Goal: Task Accomplishment & Management: Complete application form

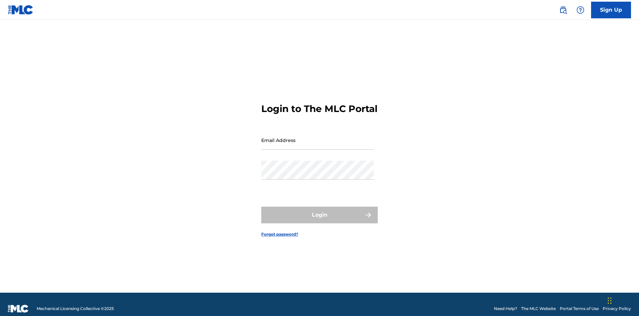
scroll to position [9, 0]
click at [318, 137] on input "Email Address" at bounding box center [317, 139] width 113 height 19
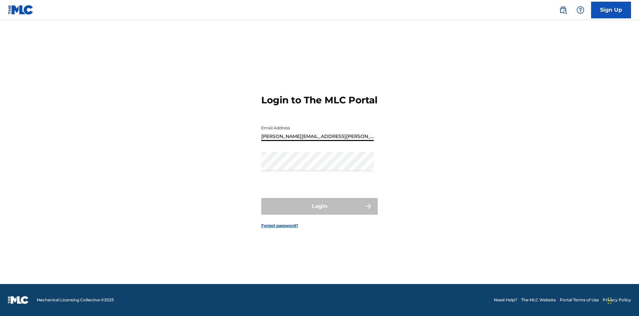
type input "Krystal.Ribble@themlc.com"
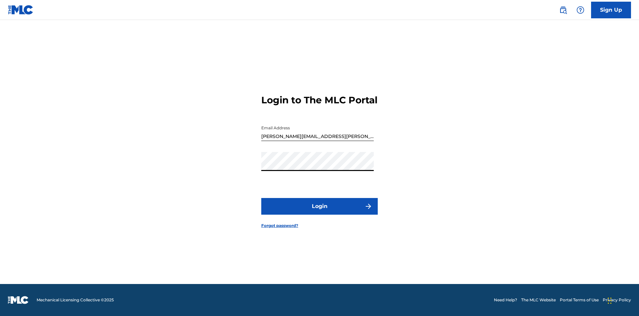
click at [320, 212] on button "Login" at bounding box center [319, 206] width 117 height 17
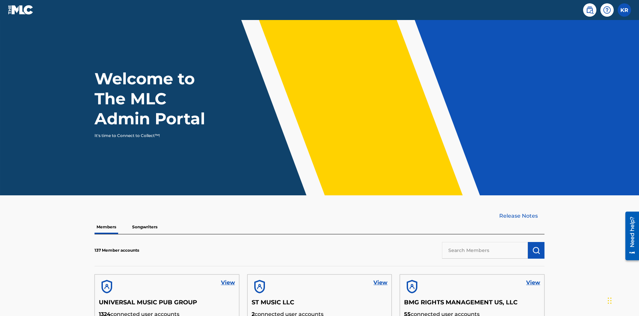
scroll to position [29, 0]
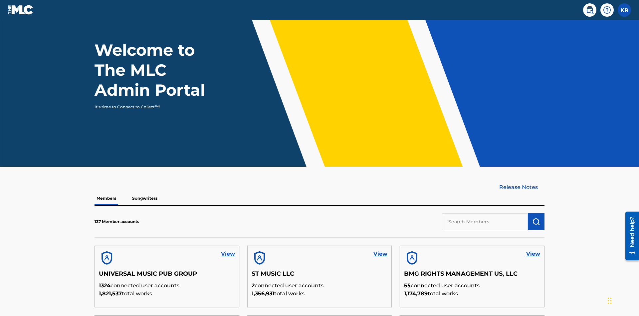
click at [624, 10] on label at bounding box center [624, 9] width 13 height 13
click at [624, 10] on input "KR Krystal Ribble krystal.ribble@themlc.com Profile Log out" at bounding box center [624, 10] width 0 height 0
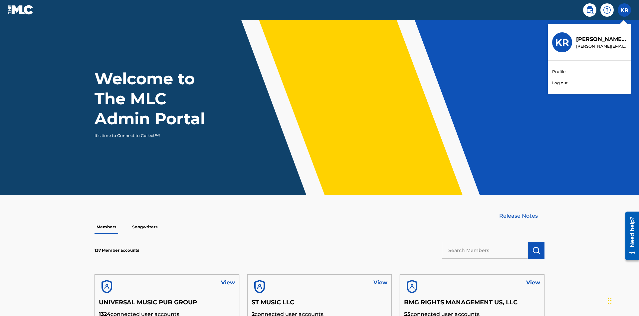
click at [559, 72] on link "Profile" at bounding box center [558, 72] width 13 height 6
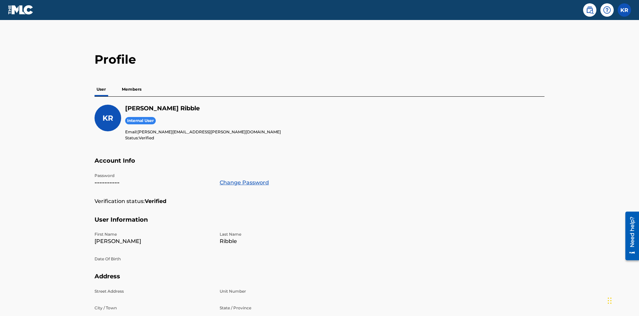
click at [132, 82] on p "Members" at bounding box center [132, 89] width 24 height 14
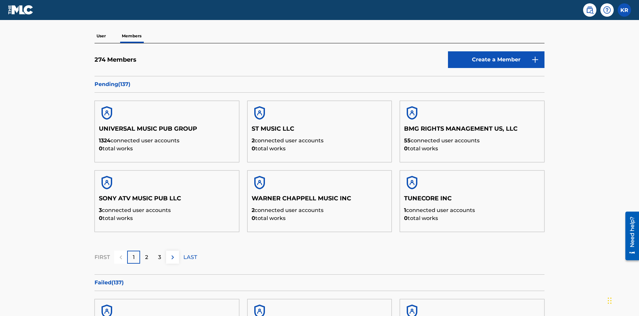
click at [496, 51] on link "Create a Member" at bounding box center [496, 59] width 97 height 17
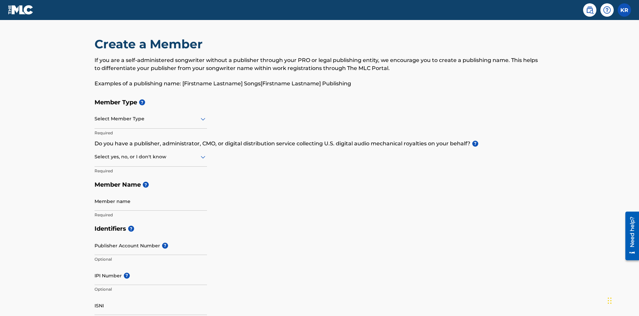
click at [95, 115] on input "text" at bounding box center [95, 118] width 1 height 7
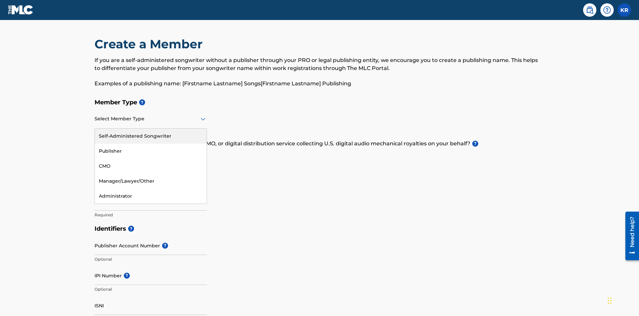
scroll to position [75, 0]
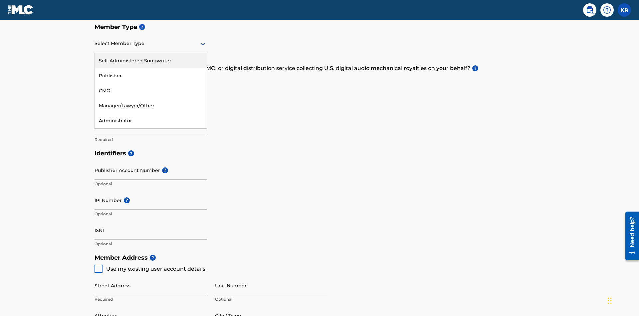
click at [151, 61] on div "Self-Administered Songwriter" at bounding box center [151, 60] width 112 height 15
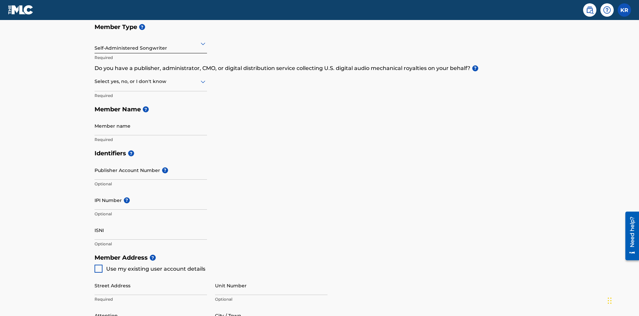
click at [95, 78] on input "text" at bounding box center [95, 81] width 1 height 7
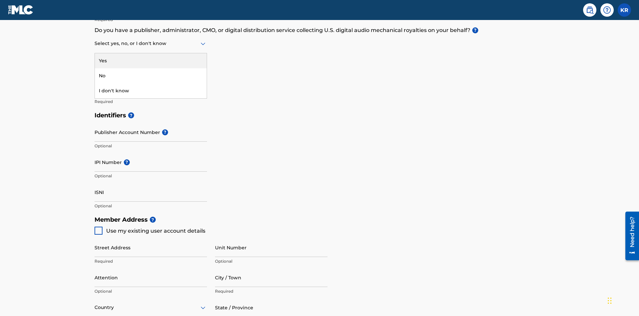
click at [151, 76] on div "No" at bounding box center [151, 75] width 112 height 15
click at [151, 78] on input "Member name" at bounding box center [151, 87] width 113 height 19
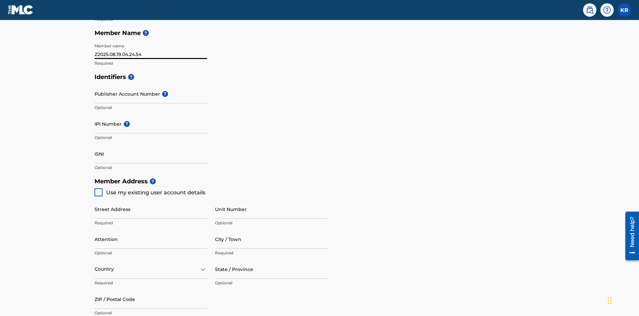
type input "Z2025.08.19.04.24.54"
click at [151, 199] on input "Street Address" at bounding box center [151, 208] width 113 height 19
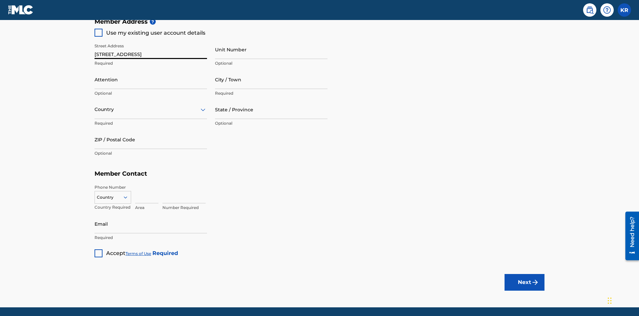
type input "123 Main St"
click at [271, 49] on input "Unit Number" at bounding box center [271, 49] width 113 height 19
type input "Unit A"
click at [151, 70] on input "Attention" at bounding box center [151, 79] width 113 height 19
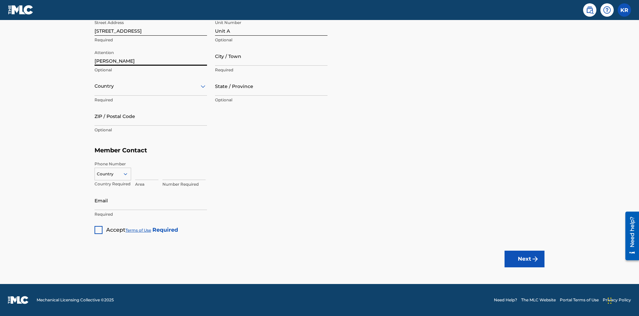
type input "Steve"
click at [271, 56] on input "City / Town" at bounding box center [271, 56] width 113 height 19
type input "London"
click at [95, 86] on input "text" at bounding box center [95, 86] width 1 height 7
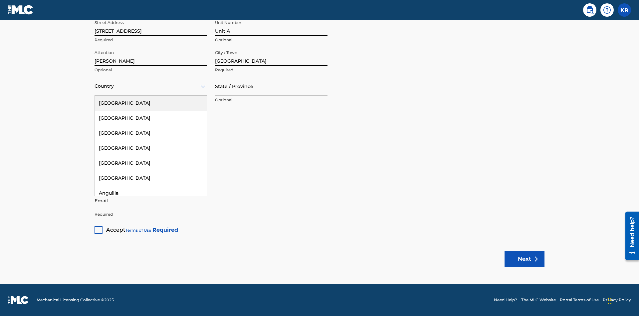
click at [151, 103] on div "United States" at bounding box center [151, 103] width 112 height 15
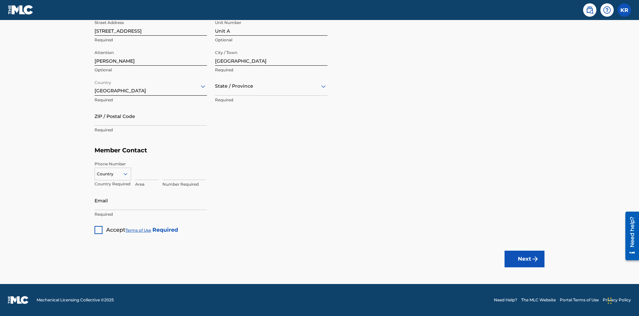
click at [215, 86] on input "text" at bounding box center [215, 86] width 1 height 7
click at [151, 116] on input "ZIP / Postal Code" at bounding box center [151, 116] width 113 height 19
type input "43140"
click at [128, 173] on icon at bounding box center [125, 174] width 6 height 6
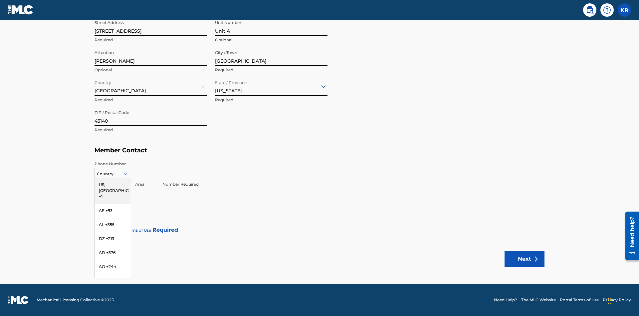
click at [113, 184] on div "US, CA +1" at bounding box center [113, 190] width 36 height 26
click at [147, 170] on input at bounding box center [146, 170] width 23 height 19
type input "740"
click at [184, 170] on input at bounding box center [183, 170] width 43 height 19
type input "8675309"
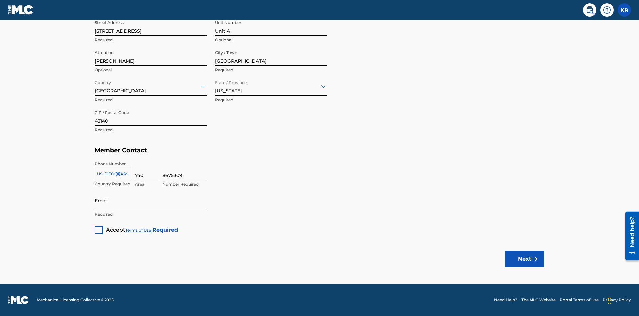
click at [151, 200] on input "Email" at bounding box center [151, 200] width 113 height 19
type input "SteveMiller@email.com"
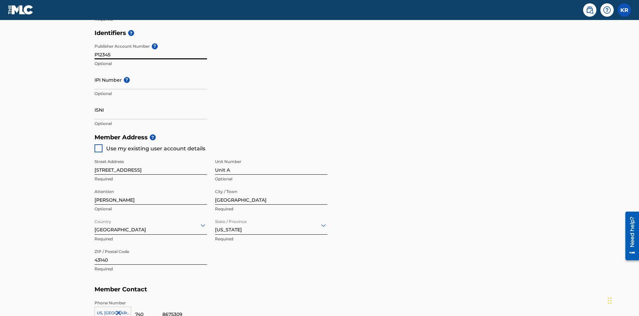
type input "P12345"
click at [151, 70] on input "IPI Number ?" at bounding box center [151, 79] width 113 height 19
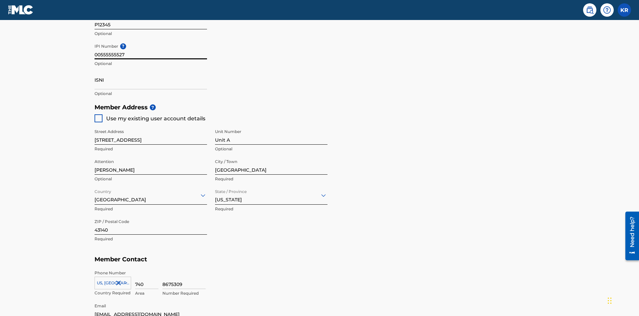
type input "00555555527"
click at [151, 70] on input "ISNI" at bounding box center [151, 79] width 113 height 19
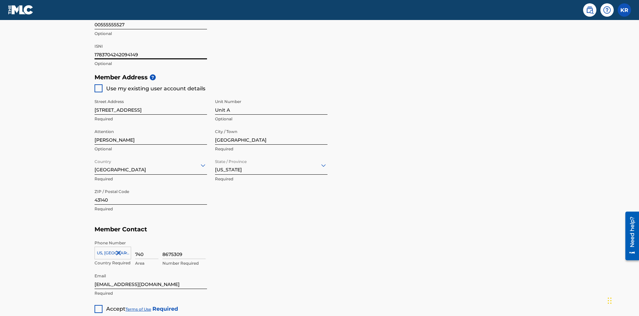
type input "1783704242094149"
click at [99, 305] on div at bounding box center [99, 309] width 8 height 8
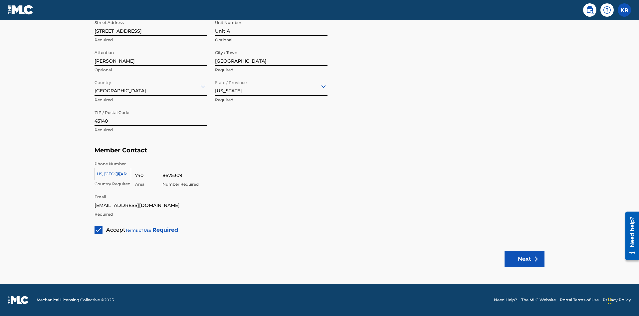
click at [525, 258] on button "Next" at bounding box center [525, 258] width 40 height 17
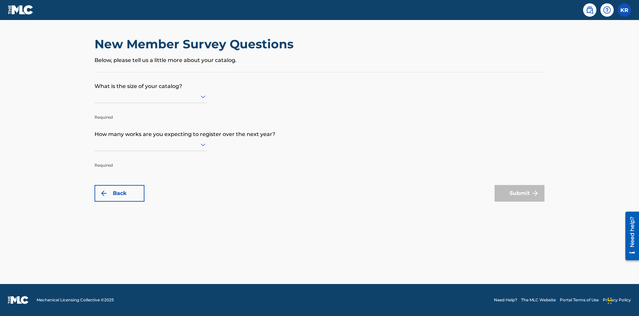
click at [95, 96] on input "text" at bounding box center [95, 96] width 1 height 7
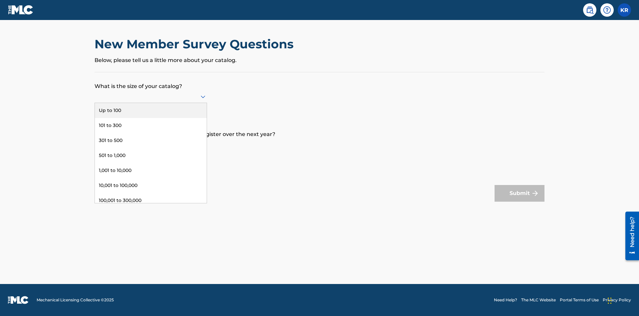
click at [151, 208] on div "301,000 to 500,000" at bounding box center [151, 215] width 112 height 15
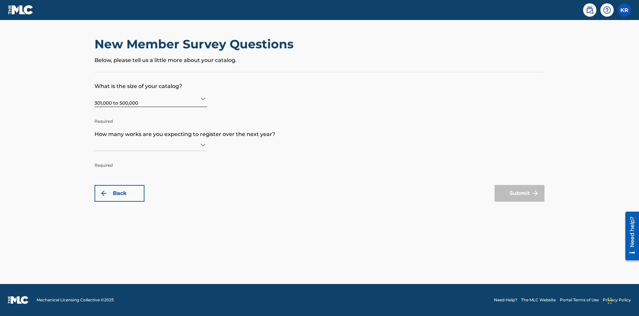
click at [95, 144] on input "text" at bounding box center [95, 144] width 1 height 7
